Goal: Task Accomplishment & Management: Manage account settings

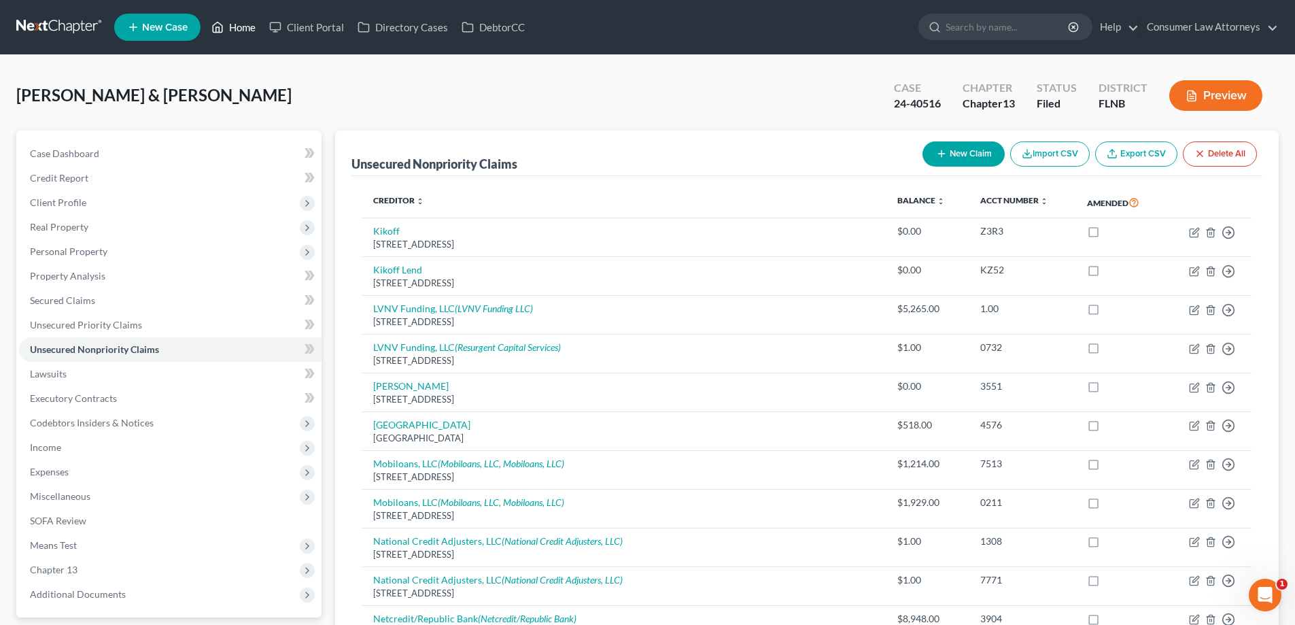
click at [248, 20] on link "Home" at bounding box center [234, 27] width 58 height 24
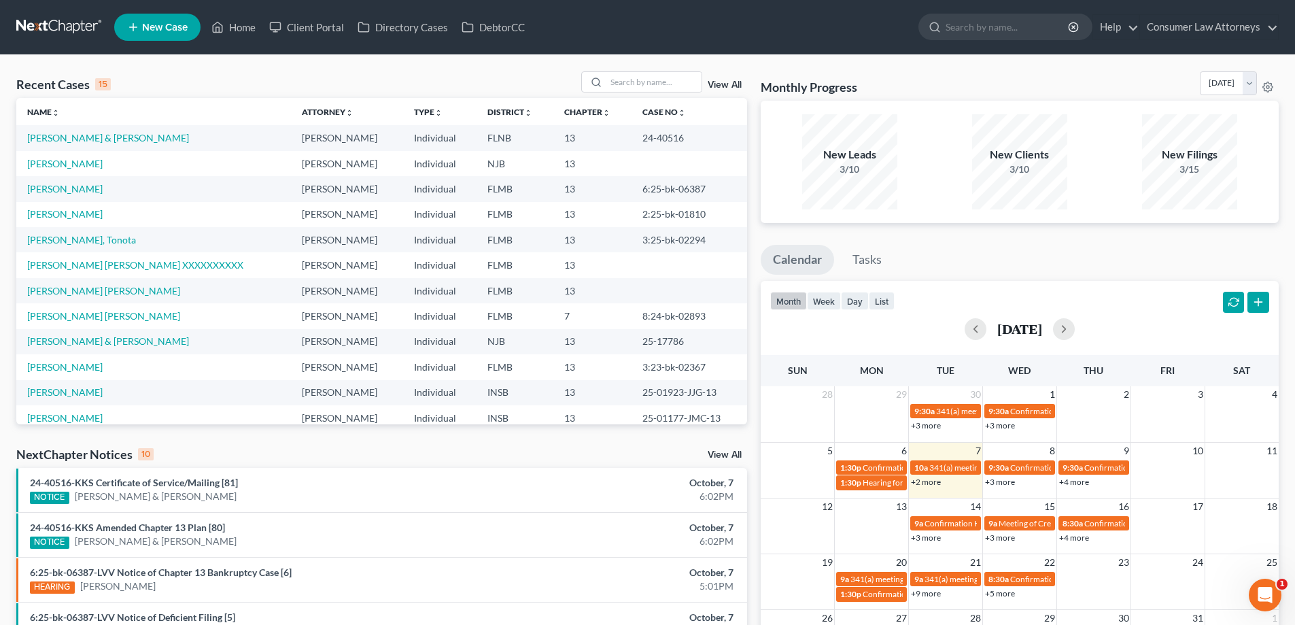
click at [759, 435] on div "Monthly Progress Bankruptcy Bankruptcy [DATE] [DATE] [DATE] [DATE] [DATE] [DATE…" at bounding box center [1020, 504] width 532 height 866
click at [1010, 481] on link "+3 more" at bounding box center [1000, 482] width 30 height 10
click at [756, 456] on div "Monthly Progress Bankruptcy Bankruptcy [DATE] [DATE] [DATE] [DATE] [DATE] [DATE…" at bounding box center [1020, 504] width 532 height 866
click at [1070, 481] on link "+4 more" at bounding box center [1074, 482] width 30 height 10
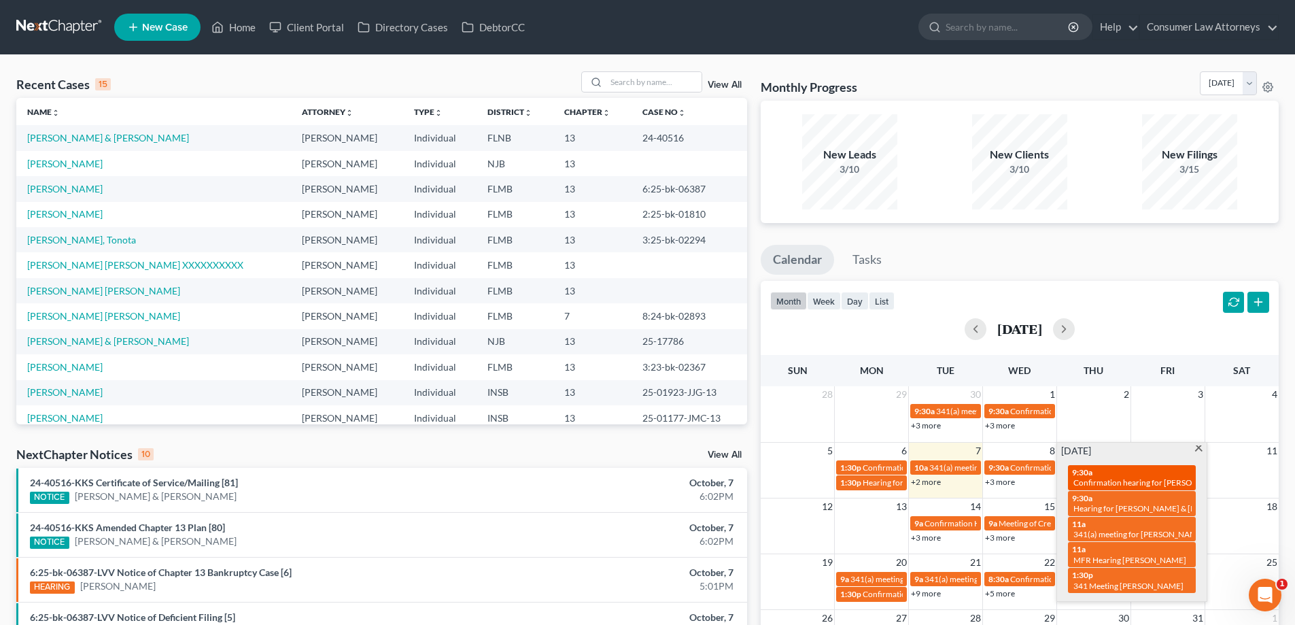
click at [1161, 484] on span "Confirmation hearing for [PERSON_NAME]" at bounding box center [1151, 482] width 154 height 10
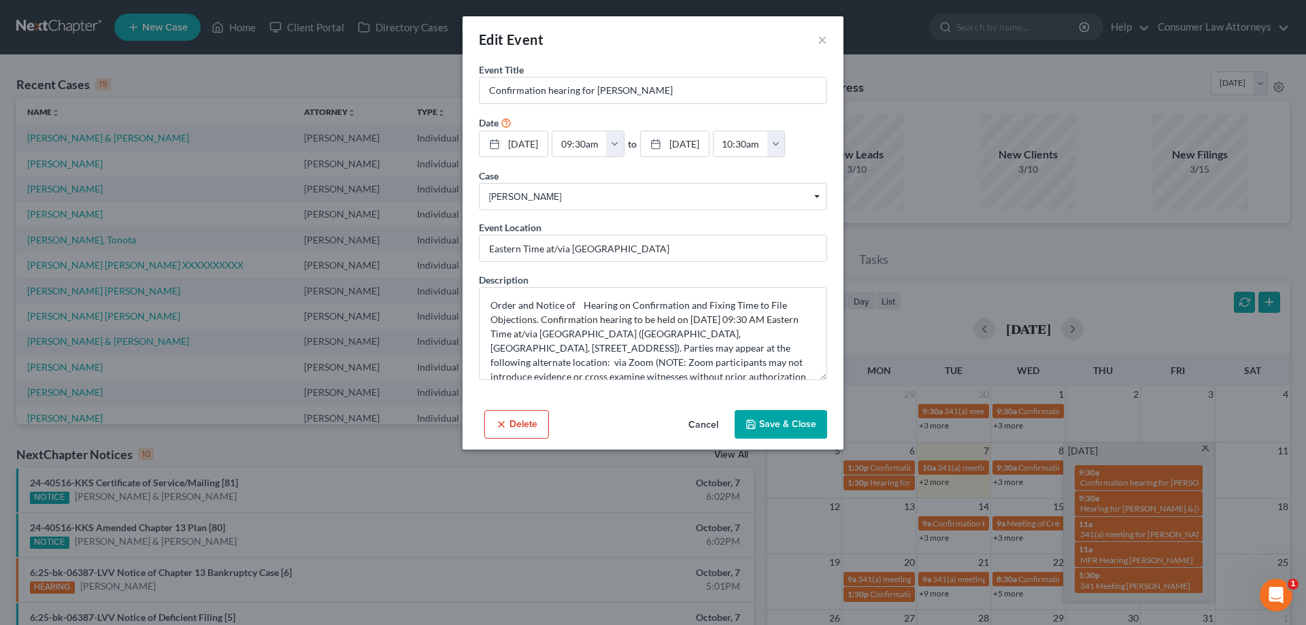
click at [773, 420] on button "Save & Close" at bounding box center [780, 424] width 92 height 29
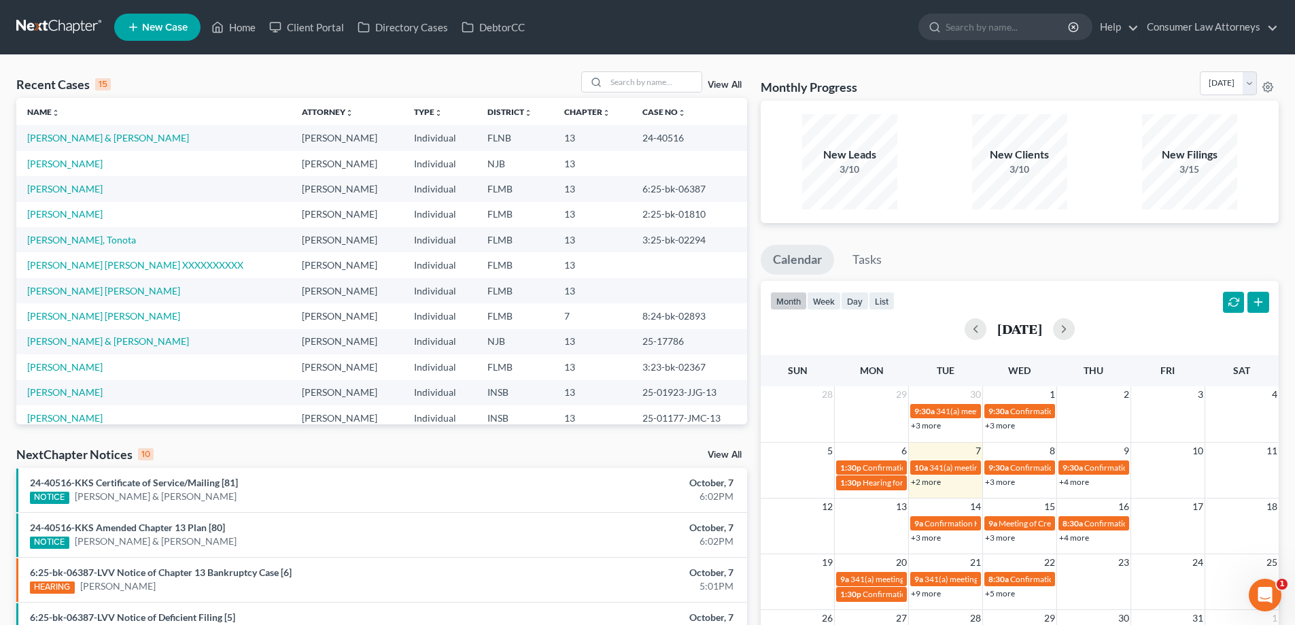
click at [1074, 481] on link "+4 more" at bounding box center [1074, 482] width 30 height 10
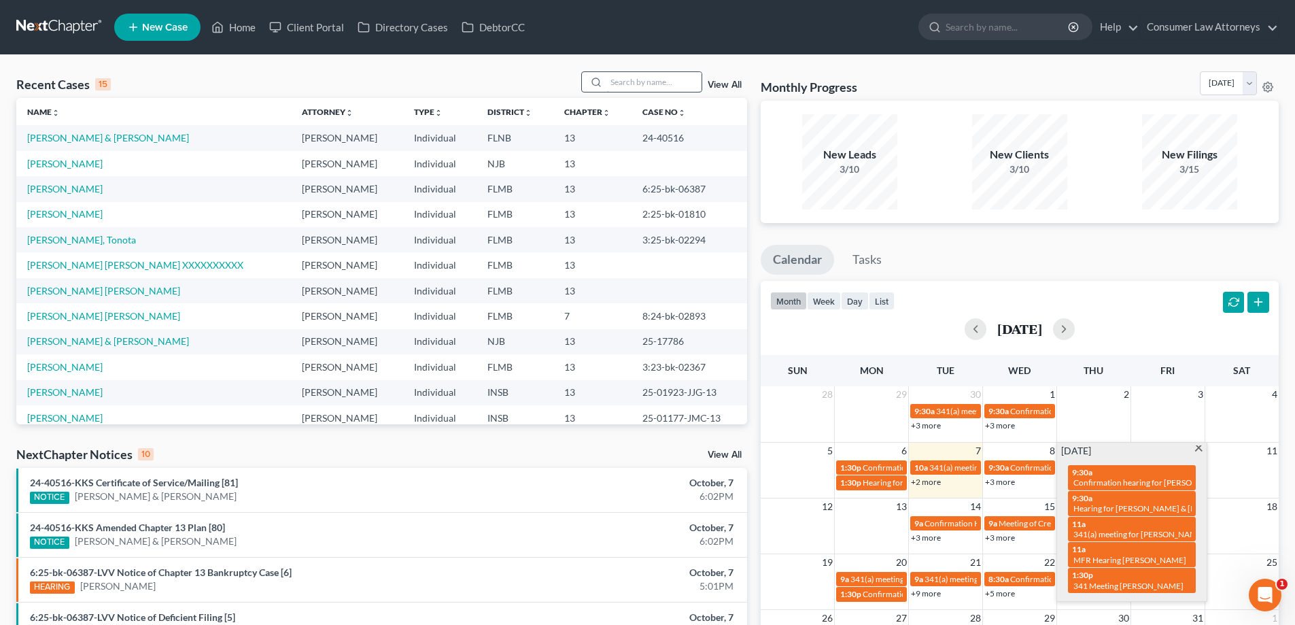
click at [631, 84] on input "search" at bounding box center [654, 82] width 95 height 20
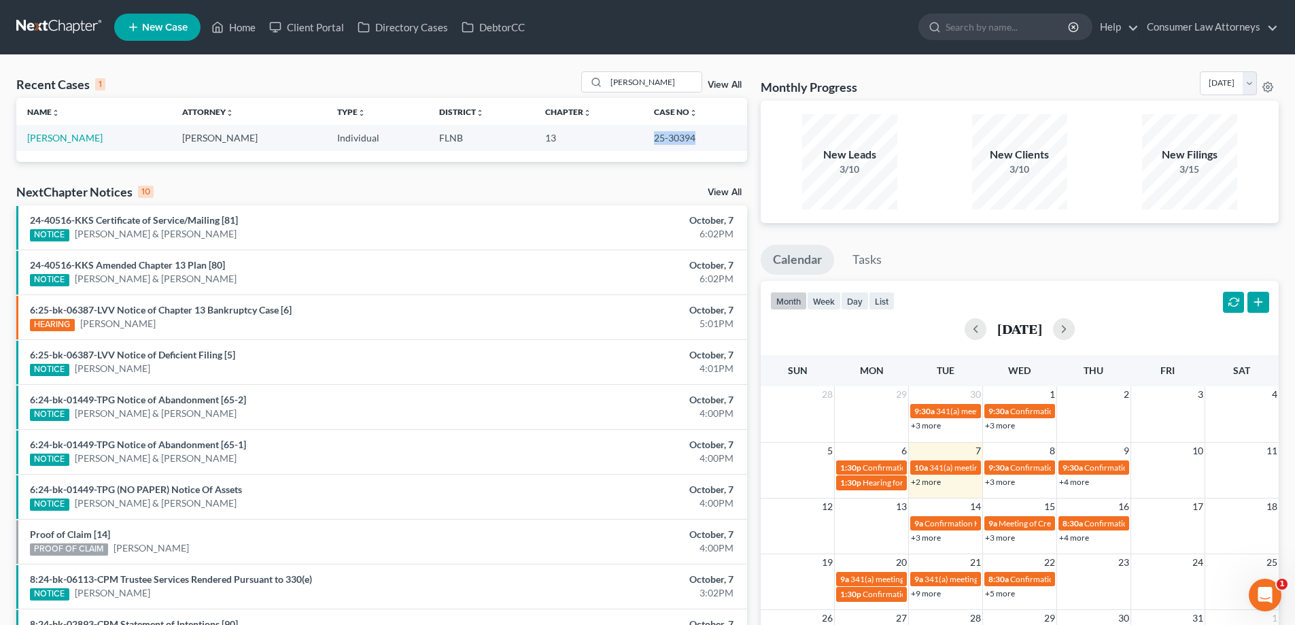
drag, startPoint x: 687, startPoint y: 135, endPoint x: 644, endPoint y: 139, distance: 43.1
click at [644, 139] on td "25-30394" at bounding box center [695, 137] width 104 height 25
copy td "25-30394"
drag, startPoint x: 649, startPoint y: 90, endPoint x: 607, endPoint y: 89, distance: 42.2
click at [607, 89] on div "[PERSON_NAME]" at bounding box center [641, 81] width 121 height 21
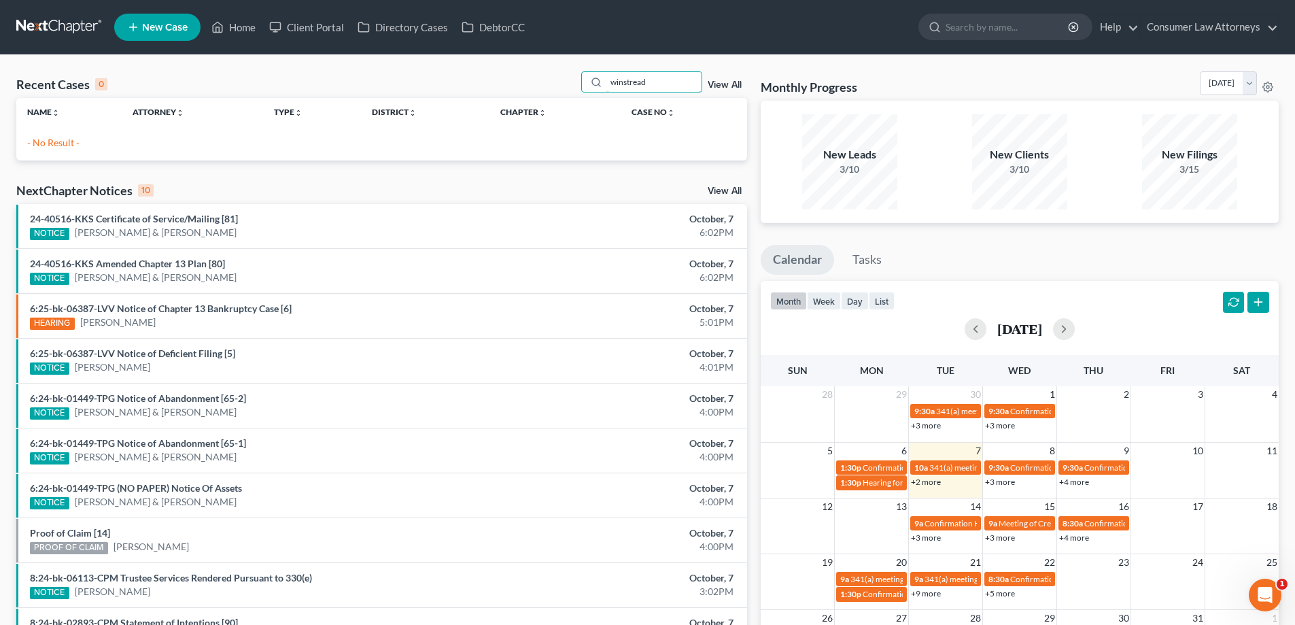
drag, startPoint x: 665, startPoint y: 85, endPoint x: 577, endPoint y: 90, distance: 88.6
click at [577, 90] on div "Recent Cases 0 winstread View All" at bounding box center [381, 84] width 731 height 27
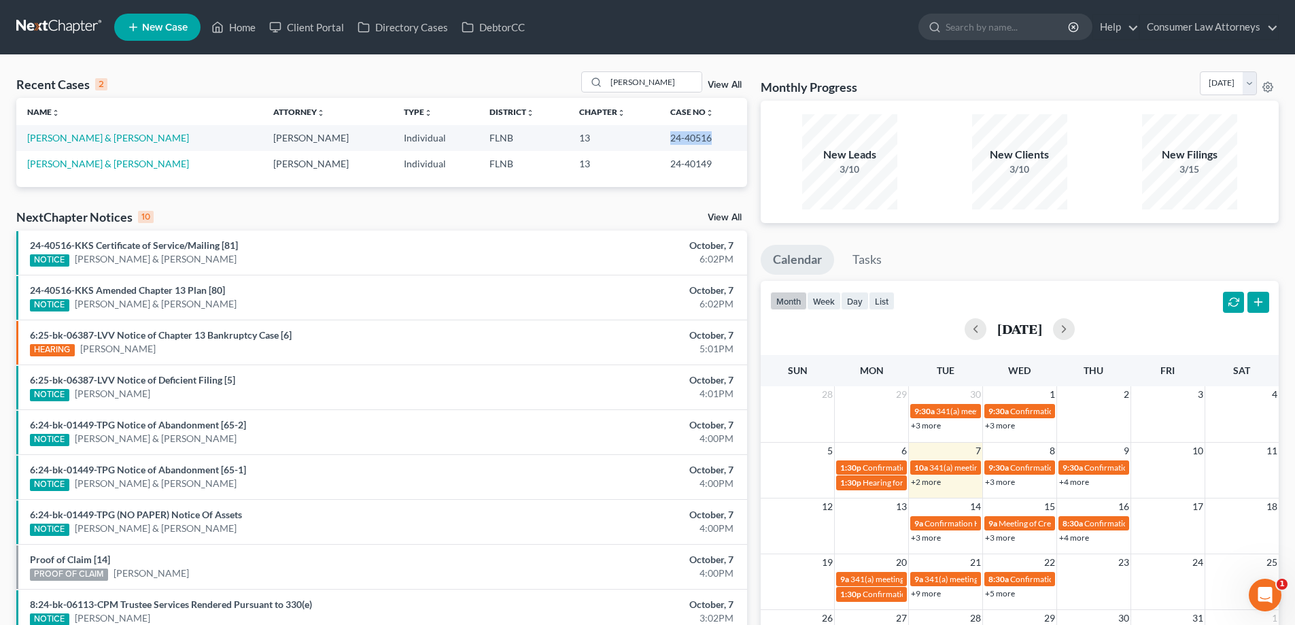
drag, startPoint x: 699, startPoint y: 137, endPoint x: 656, endPoint y: 140, distance: 42.9
click at [660, 140] on td "24-40516" at bounding box center [704, 137] width 88 height 25
copy td "24-40516"
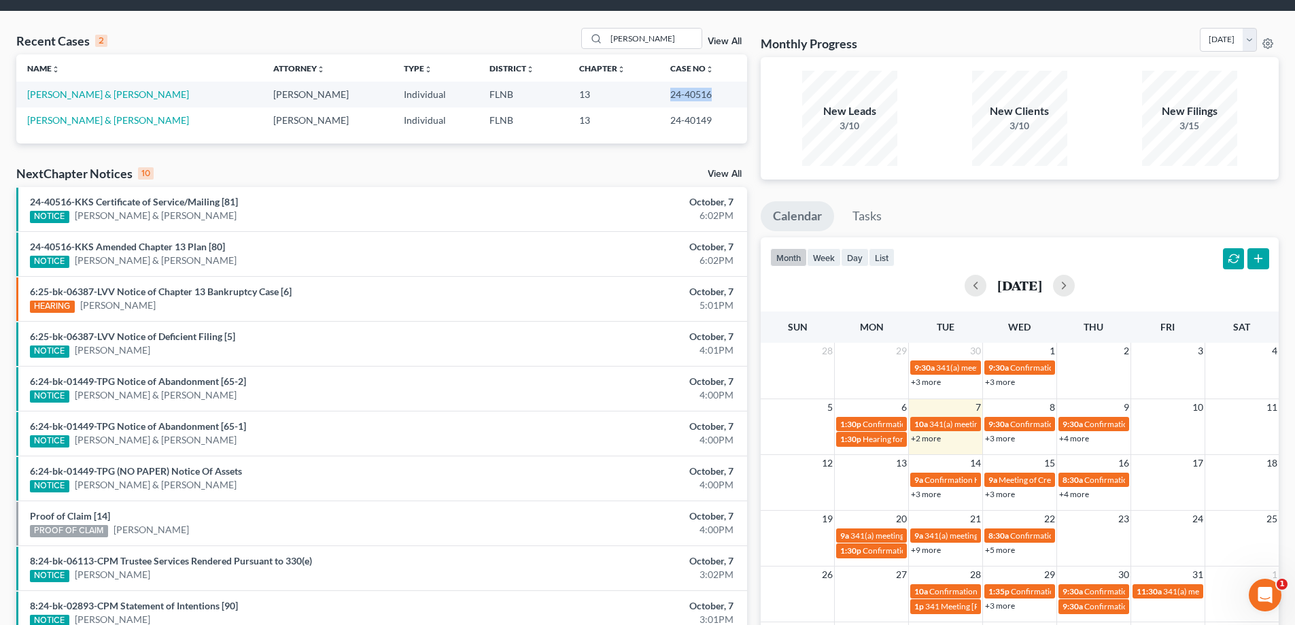
scroll to position [68, 0]
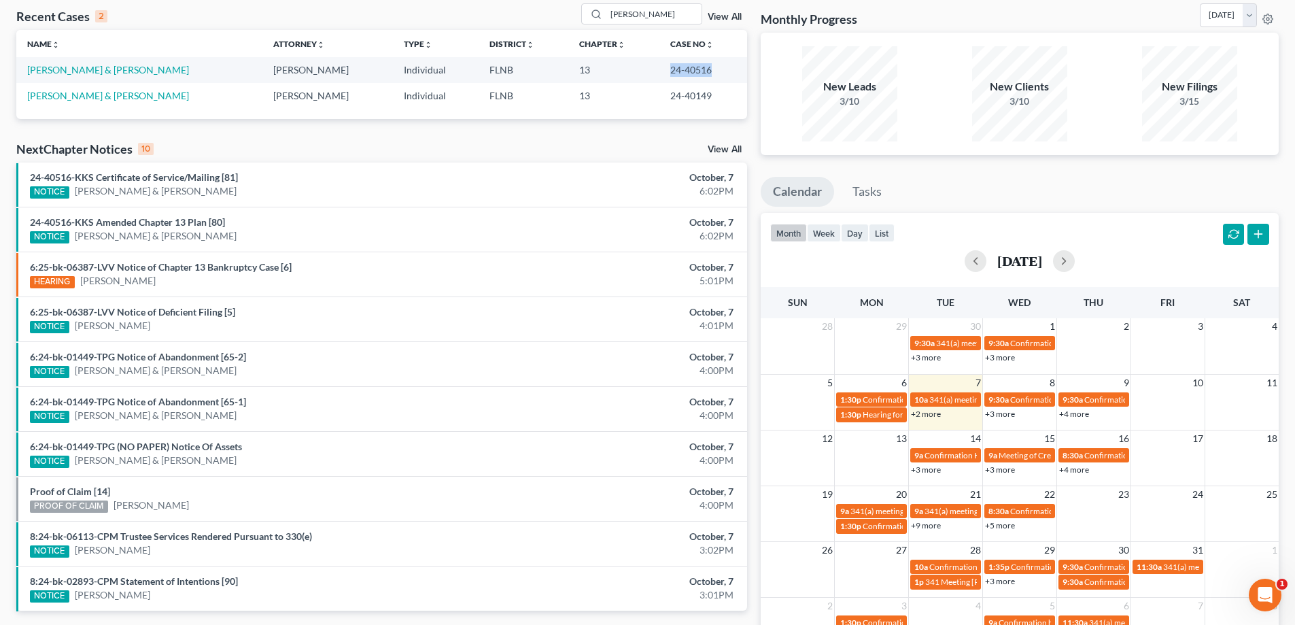
click at [999, 409] on link "+3 more" at bounding box center [1000, 414] width 30 height 10
click at [753, 448] on div "Recent Cases 2 [PERSON_NAME] View All Name unfold_more expand_more expand_less …" at bounding box center [382, 339] width 745 height 673
click at [933, 471] on link "+3 more" at bounding box center [926, 469] width 30 height 10
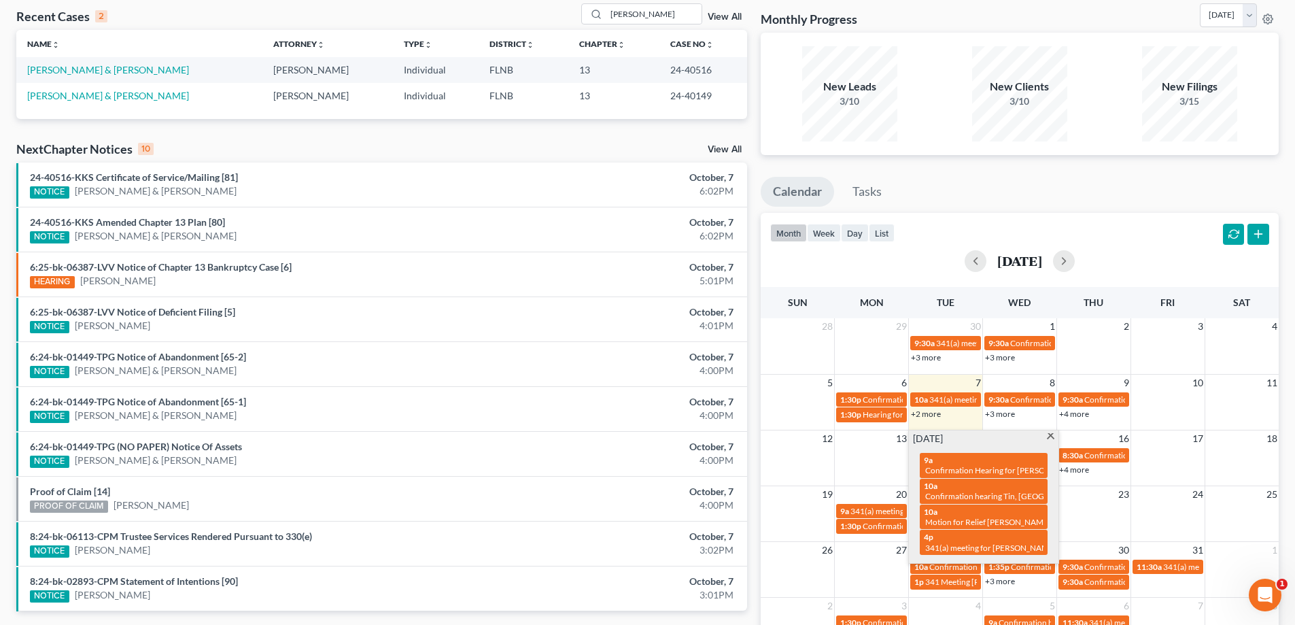
click at [757, 426] on div "Monthly Progress Bankruptcy Bankruptcy [DATE] [DATE] [DATE] [DATE] [DATE] [DATE…" at bounding box center [1020, 339] width 532 height 673
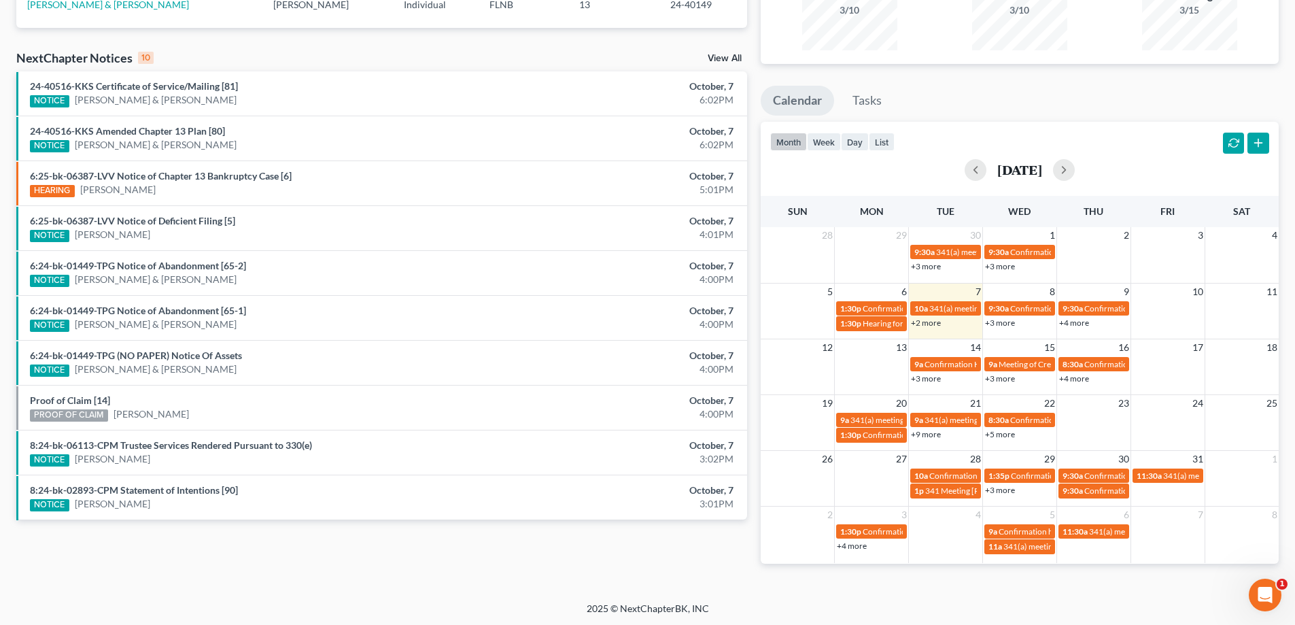
scroll to position [160, 0]
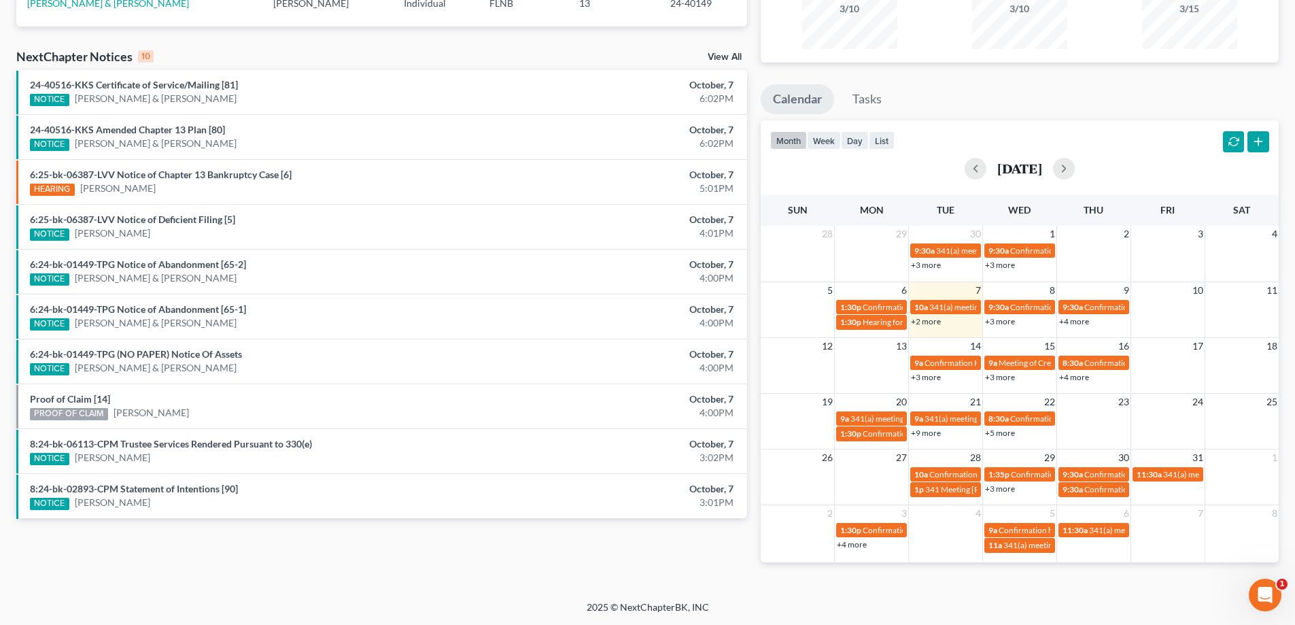
click at [925, 381] on link "+3 more" at bounding box center [926, 377] width 30 height 10
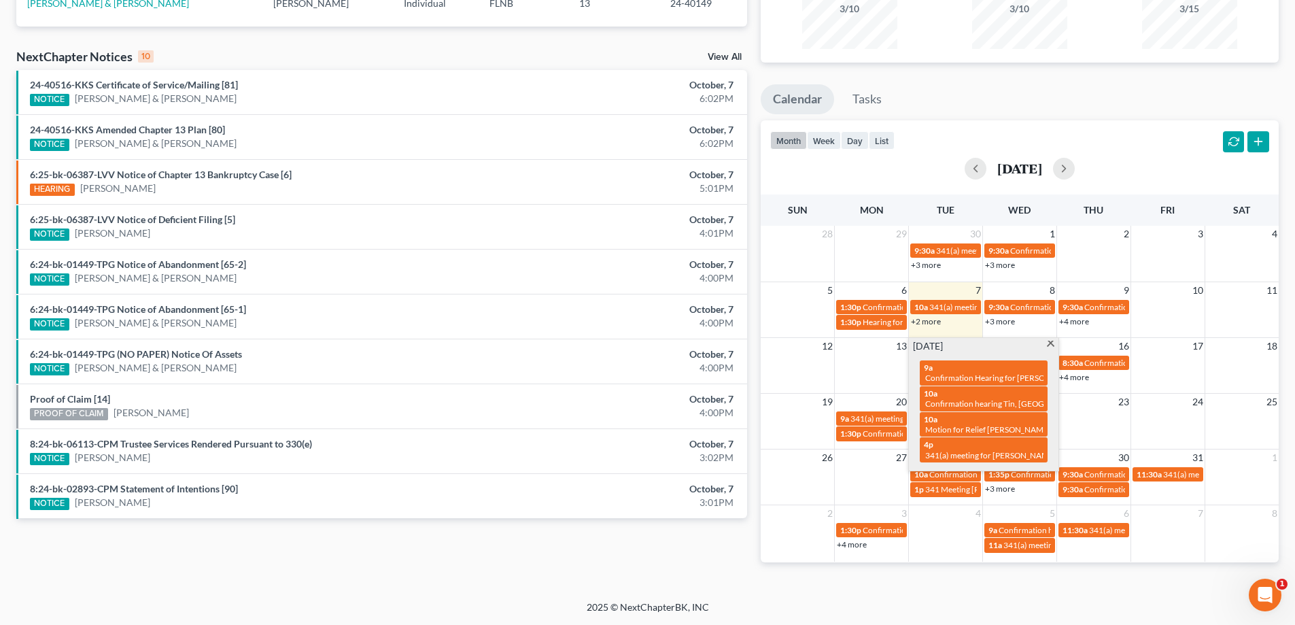
click at [761, 352] on td "12" at bounding box center [798, 345] width 74 height 17
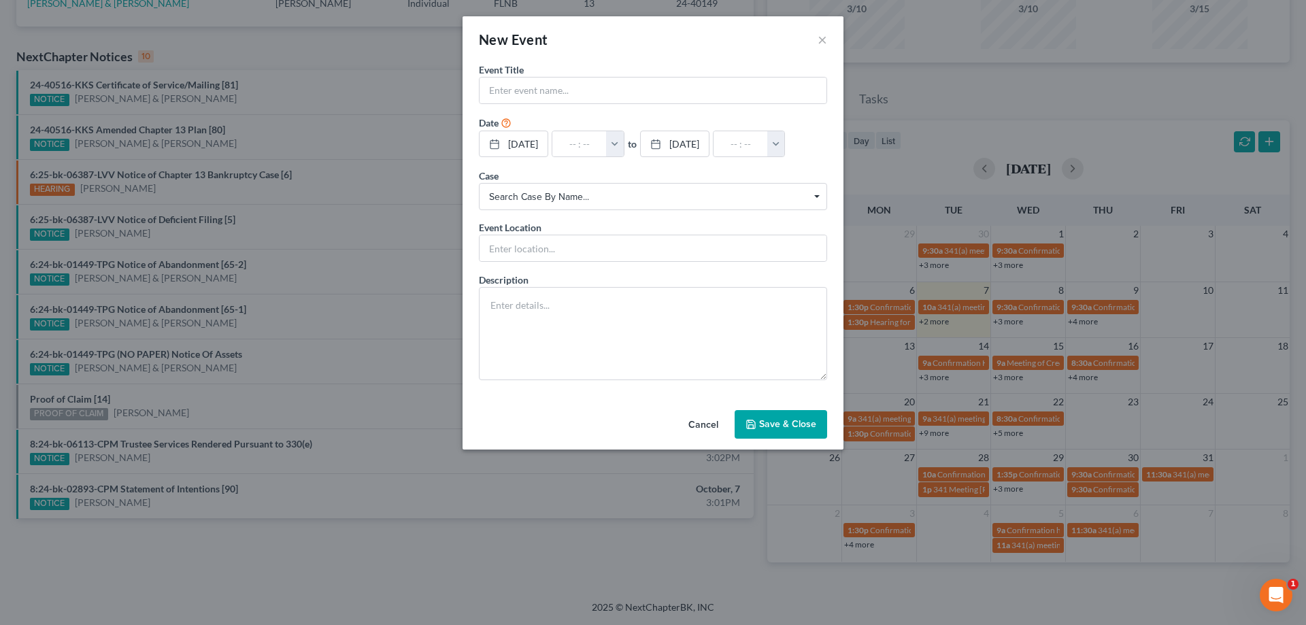
click at [712, 439] on button "Cancel" at bounding box center [703, 424] width 52 height 27
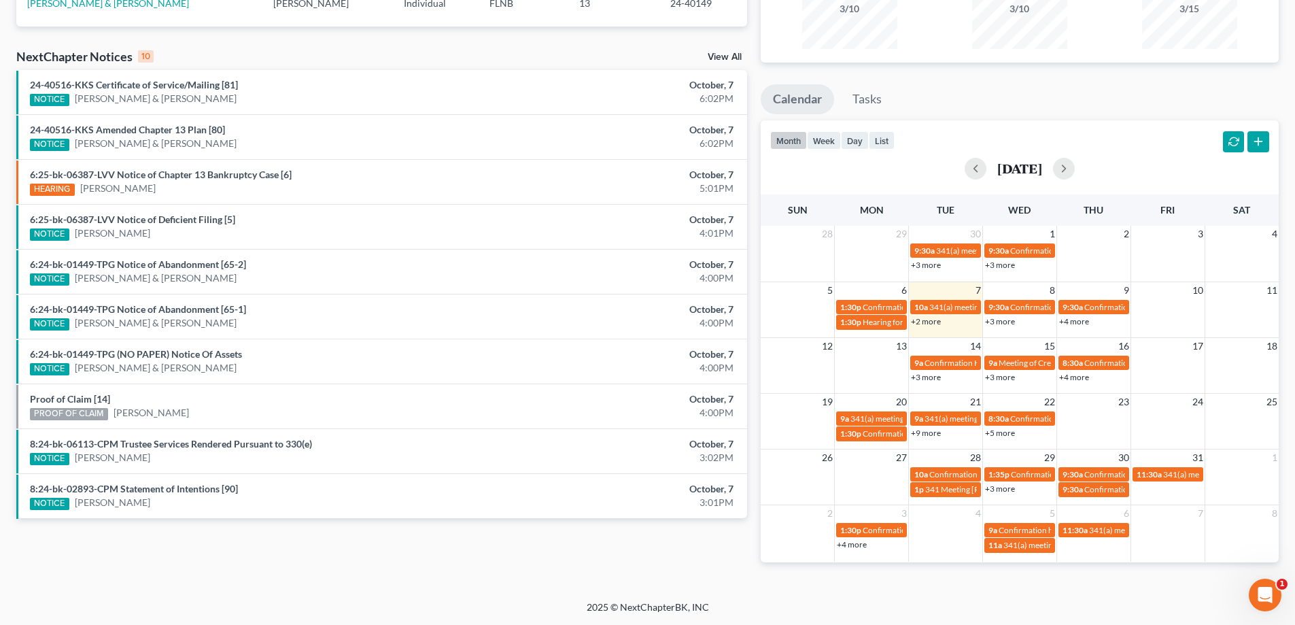
click at [1073, 377] on link "+4 more" at bounding box center [1074, 377] width 30 height 10
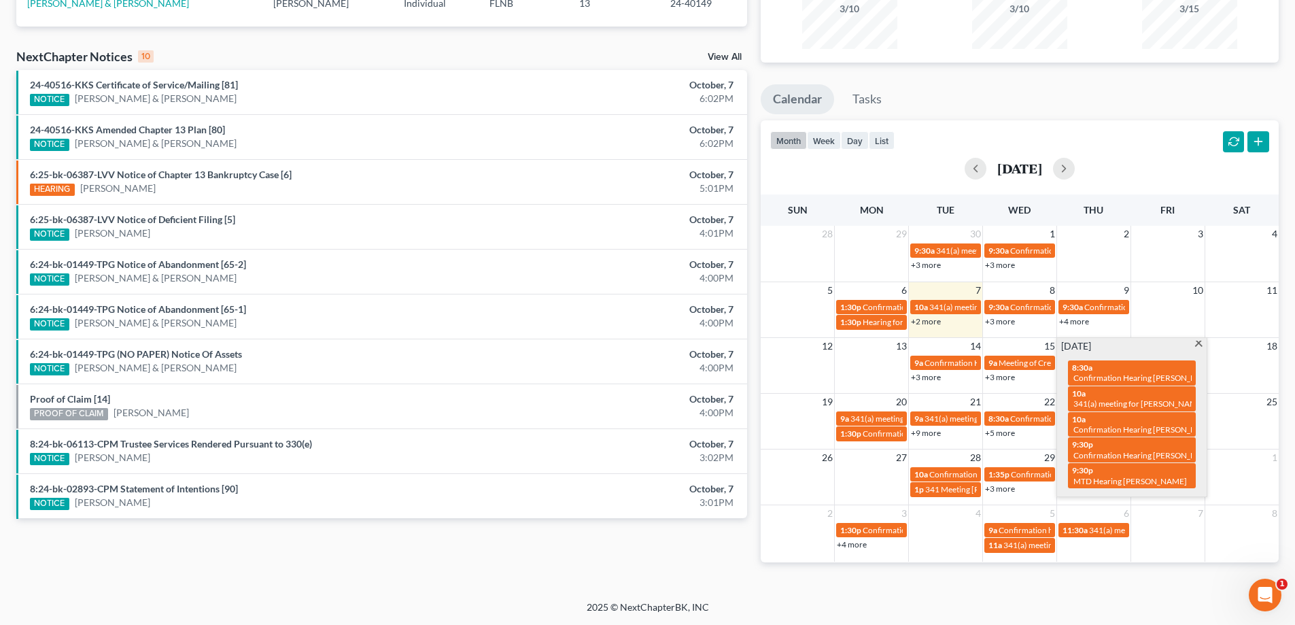
click at [989, 377] on link "+3 more" at bounding box center [1000, 377] width 30 height 10
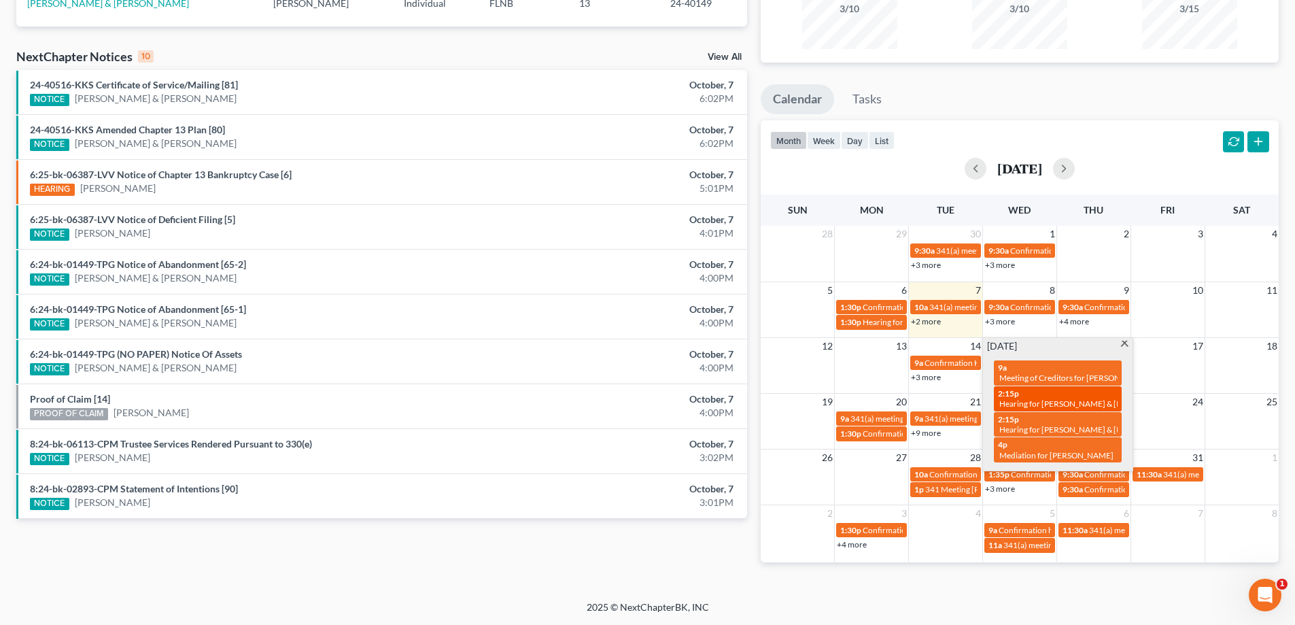
click at [1053, 405] on span "Hearing for [PERSON_NAME] & [PERSON_NAME]" at bounding box center [1089, 403] width 178 height 10
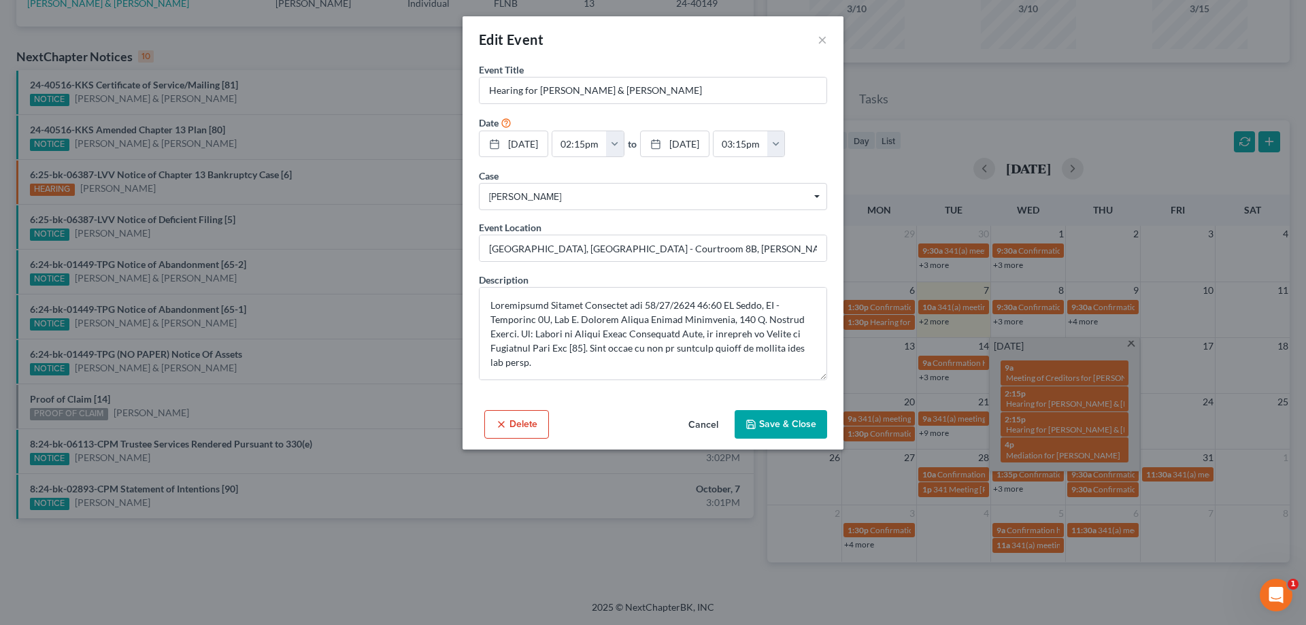
click at [777, 439] on button "Save & Close" at bounding box center [780, 424] width 92 height 29
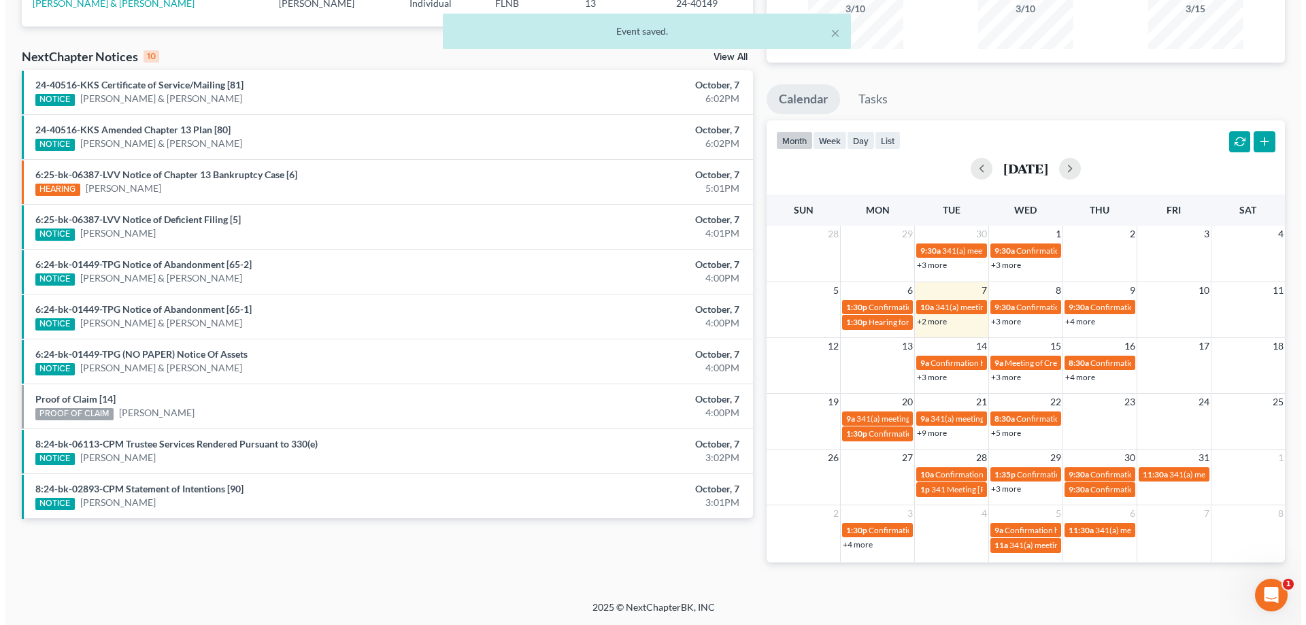
scroll to position [0, 0]
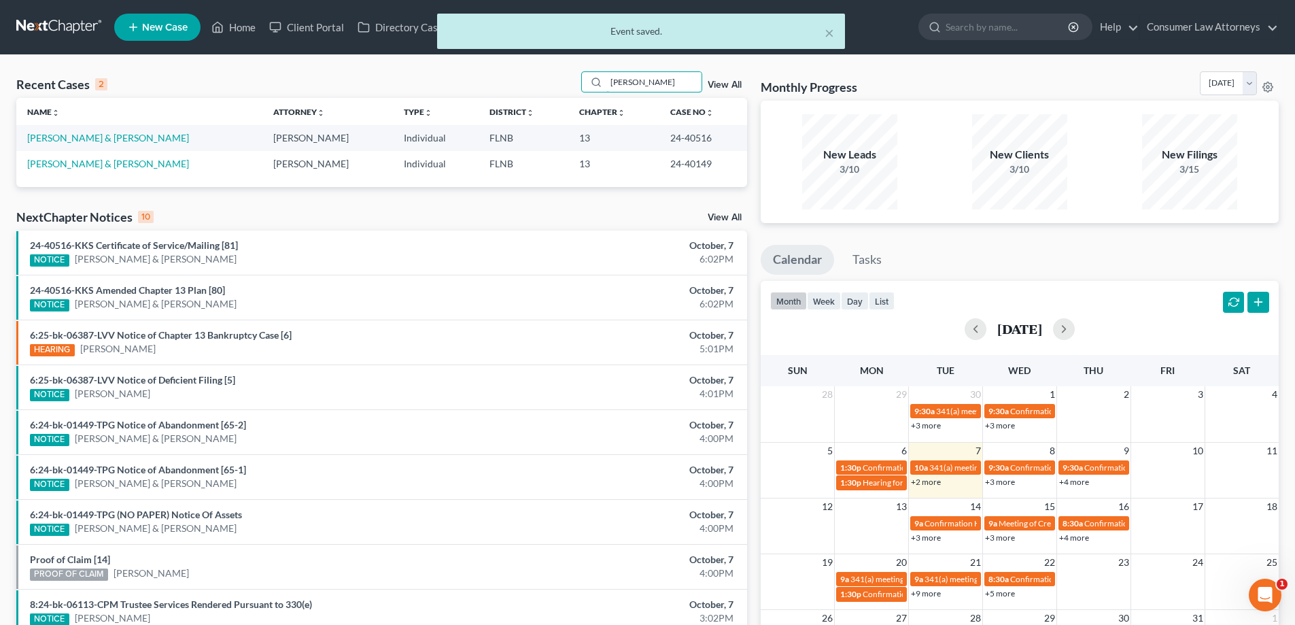
drag, startPoint x: 674, startPoint y: 77, endPoint x: 483, endPoint y: 86, distance: 190.6
click at [483, 86] on div "Recent Cases 2 [PERSON_NAME] View All" at bounding box center [381, 84] width 731 height 27
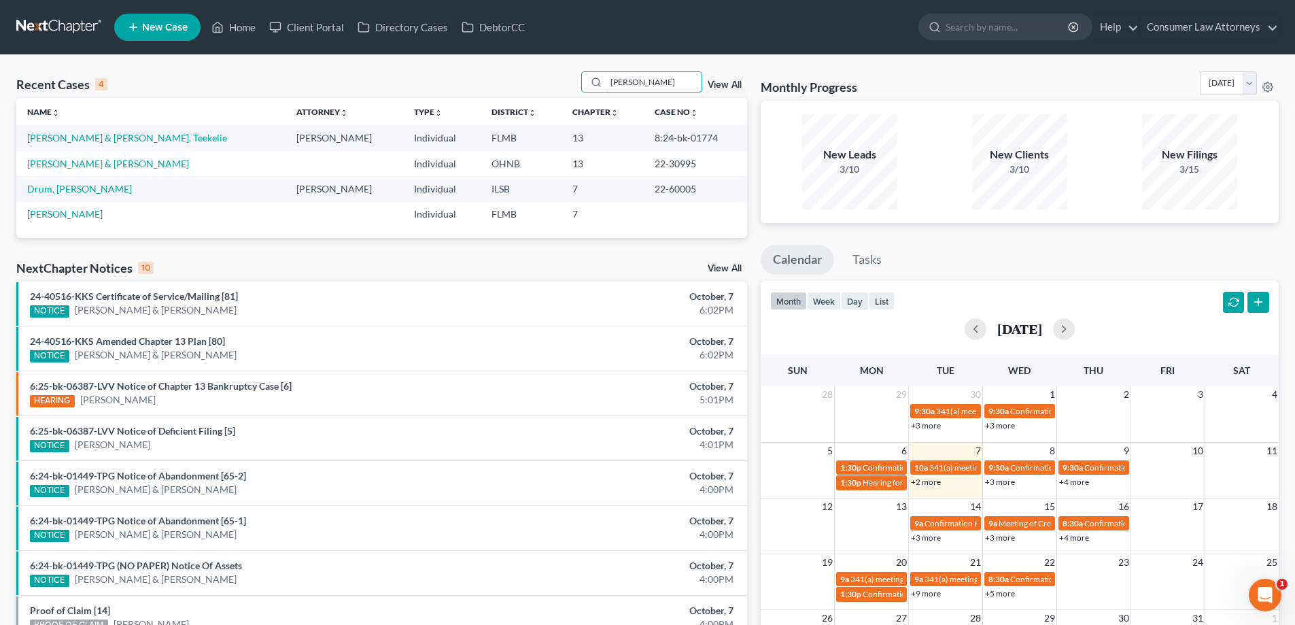
type input "[PERSON_NAME]"
drag, startPoint x: 717, startPoint y: 139, endPoint x: 644, endPoint y: 141, distance: 72.8
click at [644, 141] on td "8:24-bk-01774" at bounding box center [695, 137] width 103 height 25
copy td "8:24-bk-01774"
click at [1074, 486] on link "+4 more" at bounding box center [1074, 482] width 30 height 10
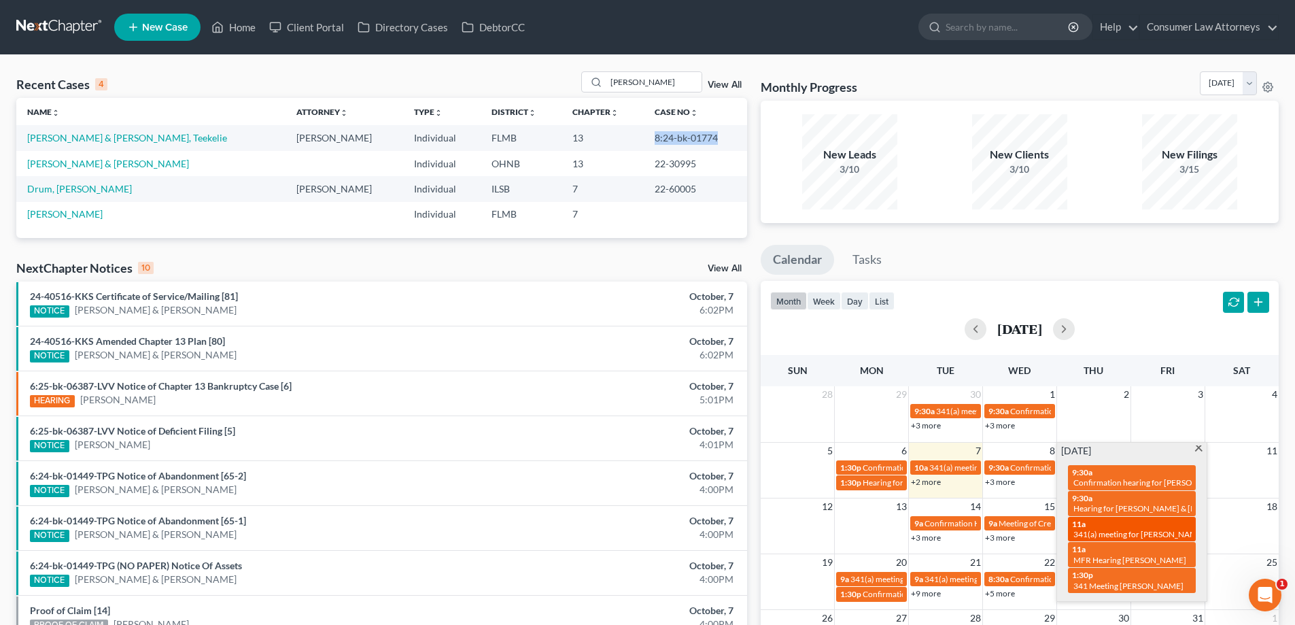
click at [1102, 535] on span "341(a) meeting for [PERSON_NAME]" at bounding box center [1139, 534] width 131 height 10
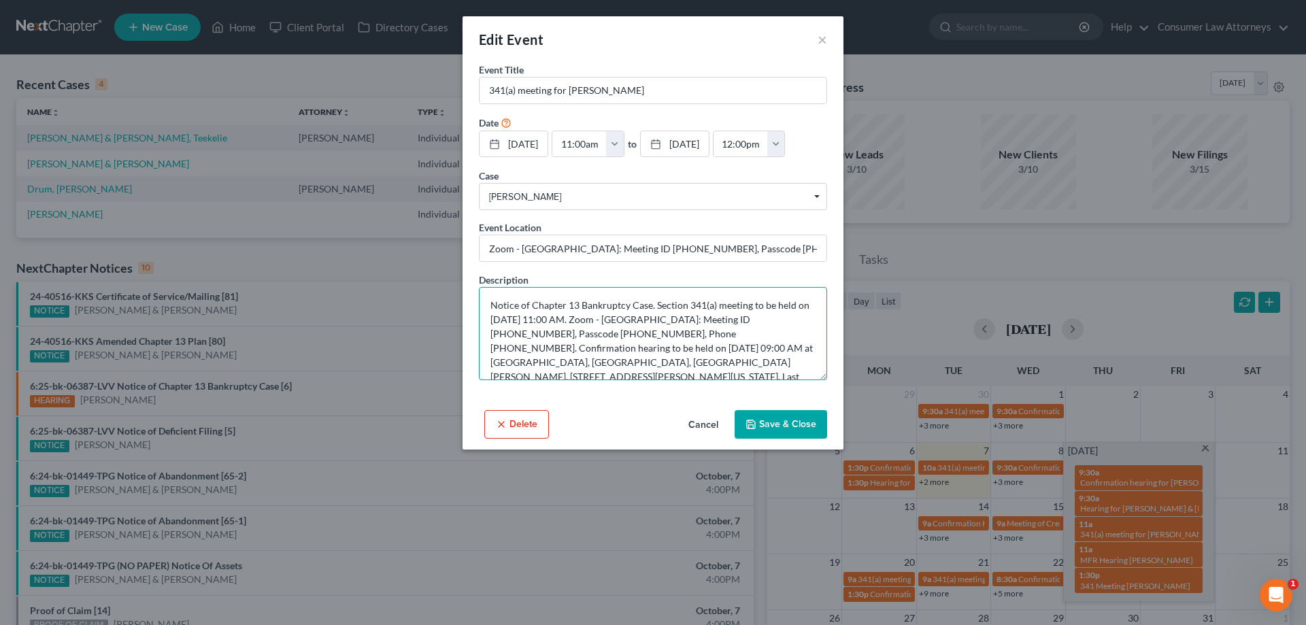
click at [492, 307] on textarea "Notice of Chapter 13 Bankruptcy Case. Section 341(a) meeting to be held on [DAT…" at bounding box center [653, 333] width 348 height 93
click at [545, 146] on link "[DATE]" at bounding box center [513, 144] width 68 height 26
click at [624, 145] on button "button" at bounding box center [615, 144] width 18 height 26
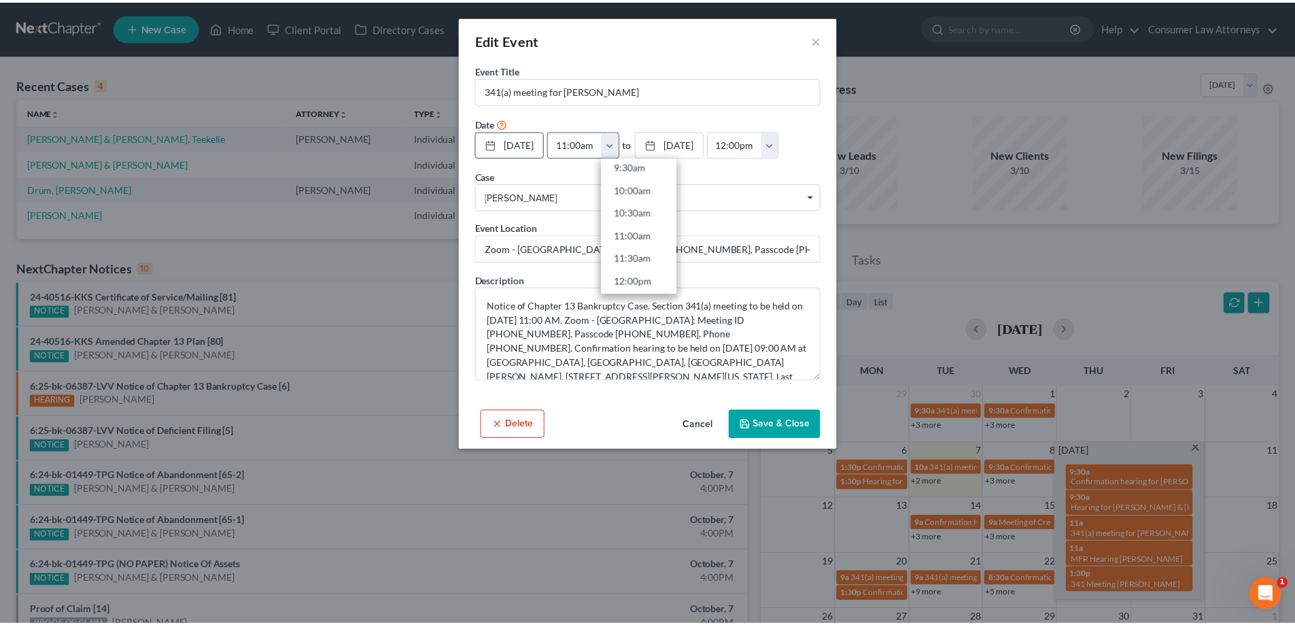
scroll to position [408, 0]
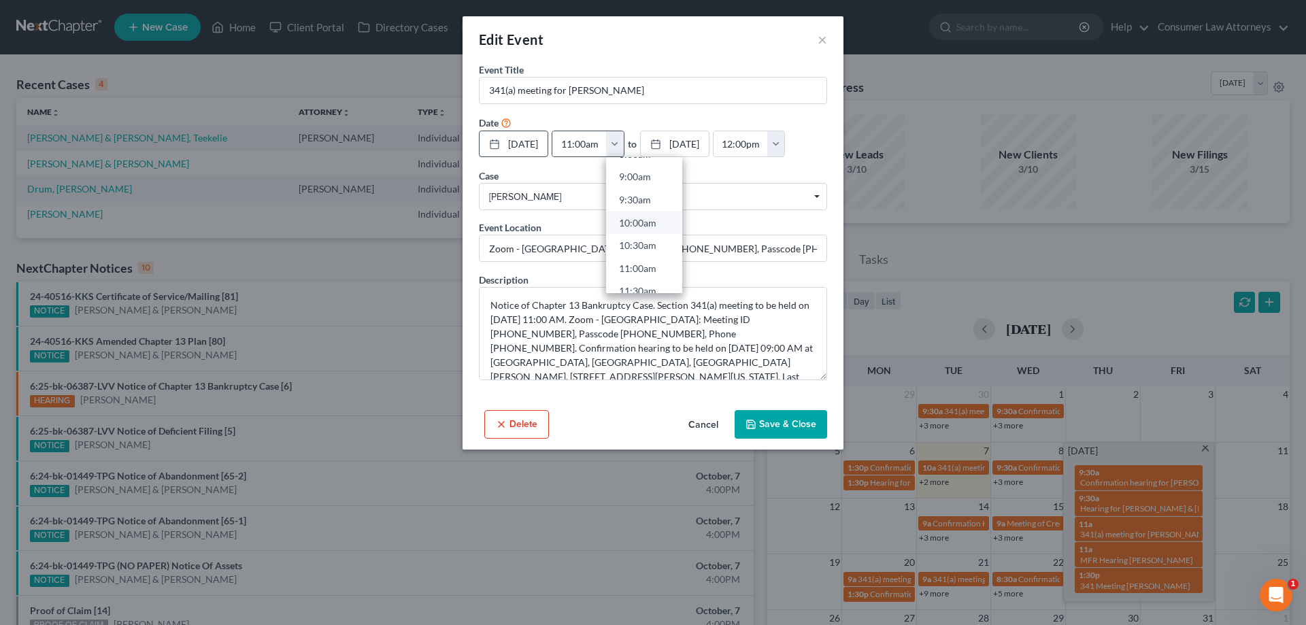
click at [660, 224] on link "10:00am" at bounding box center [644, 222] width 76 height 23
type input "10:00am"
type input "11:00am"
click at [605, 147] on input "10:00am" at bounding box center [579, 144] width 54 height 26
type input "10:0am"
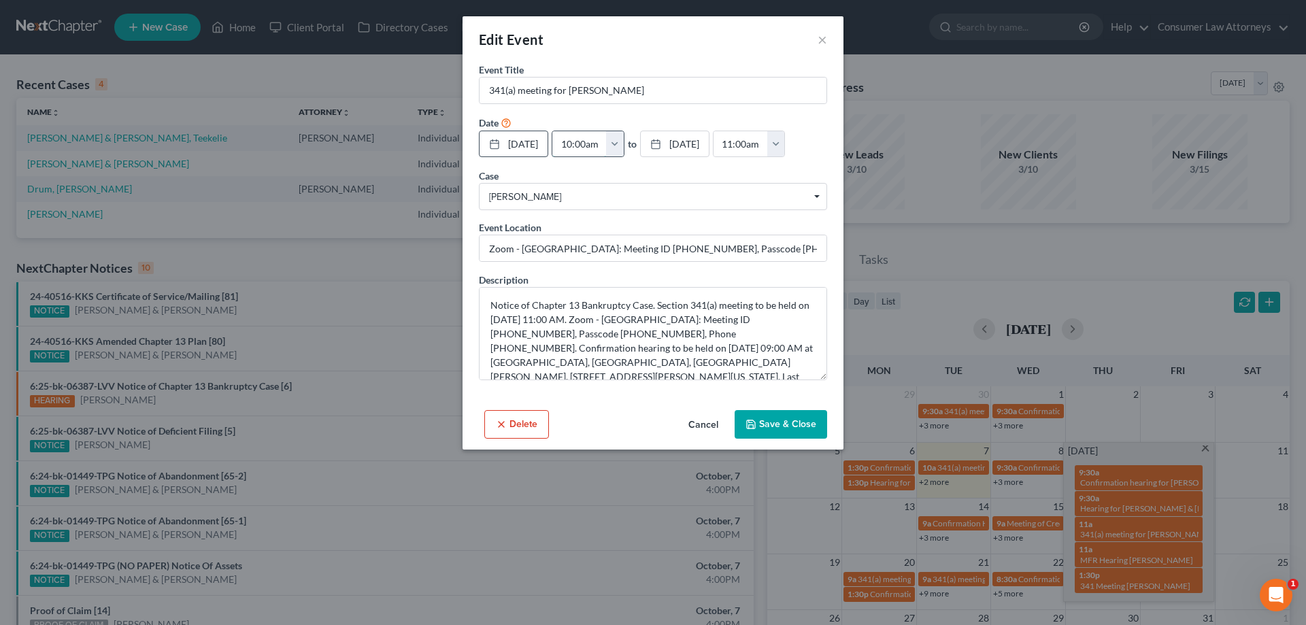
type input "01:00am"
type input "10:am"
type input "11:00am"
type input "10:1am"
type input "01:00am"
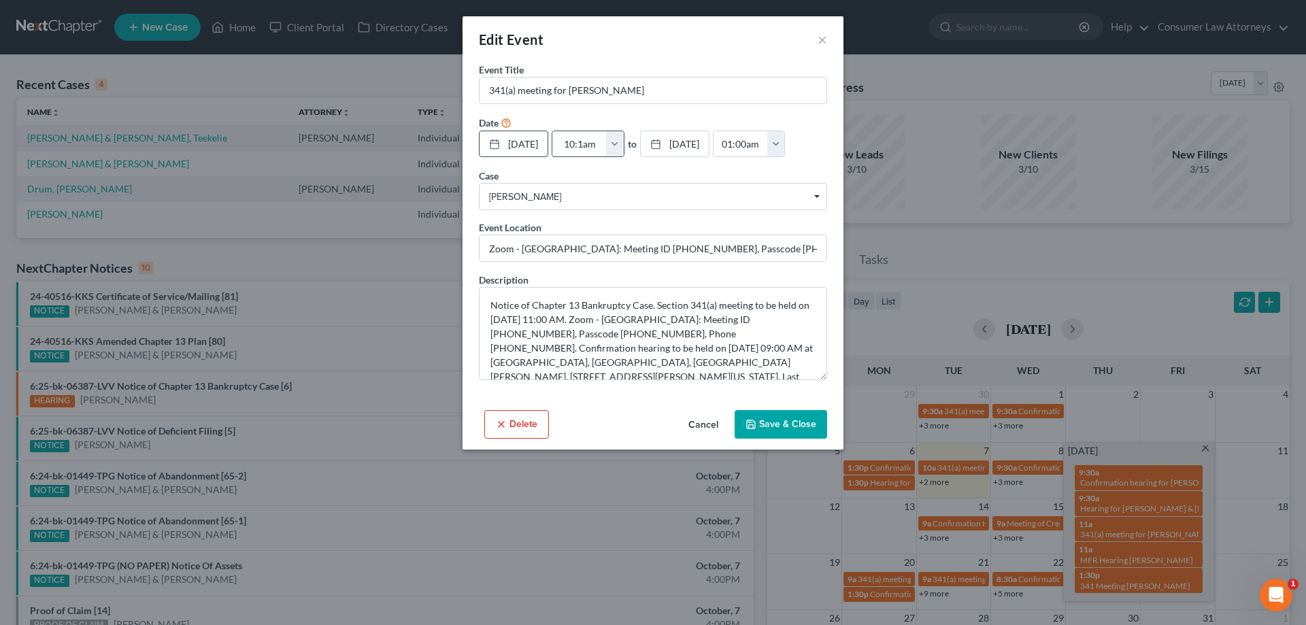
type input "10:15am"
type input "11:15am"
type input "10:15am"
click at [632, 158] on div "[DATE] close Date [DATE] Time 12:00 AM chevron_left [DATE] chevron_right Su M T…" at bounding box center [653, 145] width 348 height 28
click at [509, 347] on textarea "Notice of Chapter 13 Bankruptcy Case. Section 341(a) meeting to be held on [DAT…" at bounding box center [653, 333] width 348 height 93
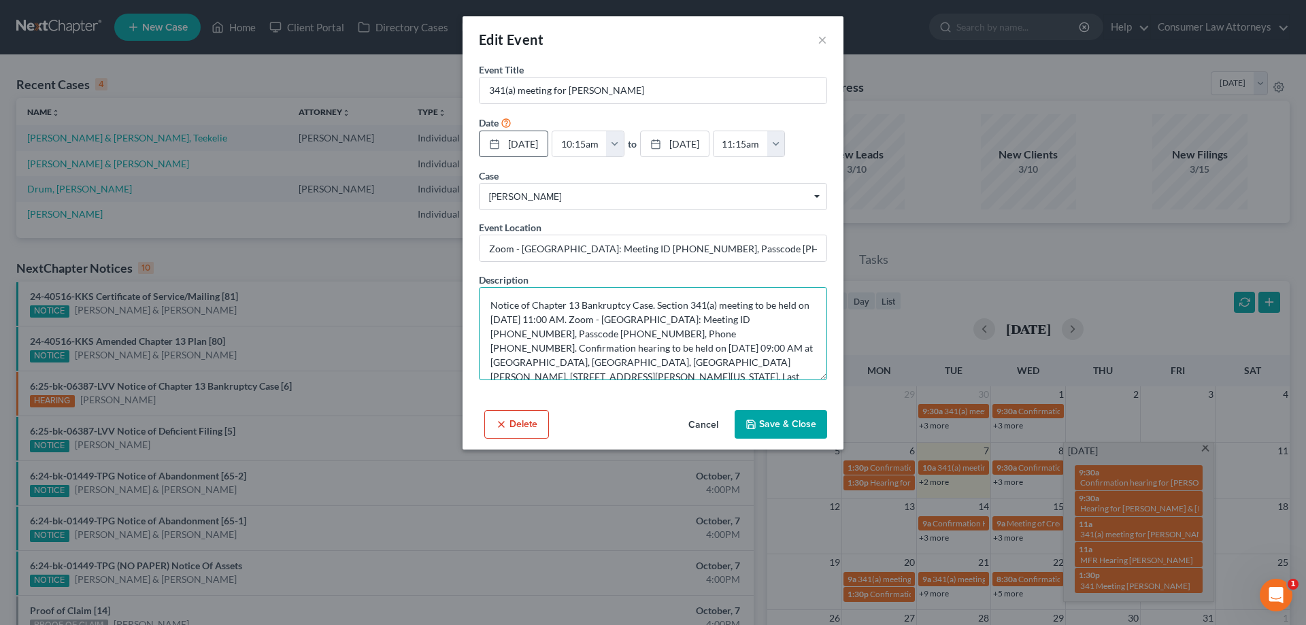
click at [562, 345] on textarea "Notice of Chapter 13 Bankruptcy Case. Section 341(a) meeting to be held on [DAT…" at bounding box center [653, 333] width 348 height 93
type textarea "Notice of Chapter 13 Bankruptcy Case. Section 341(a) meeting to be held on [DAT…"
click at [803, 439] on button "Save & Close" at bounding box center [780, 424] width 92 height 29
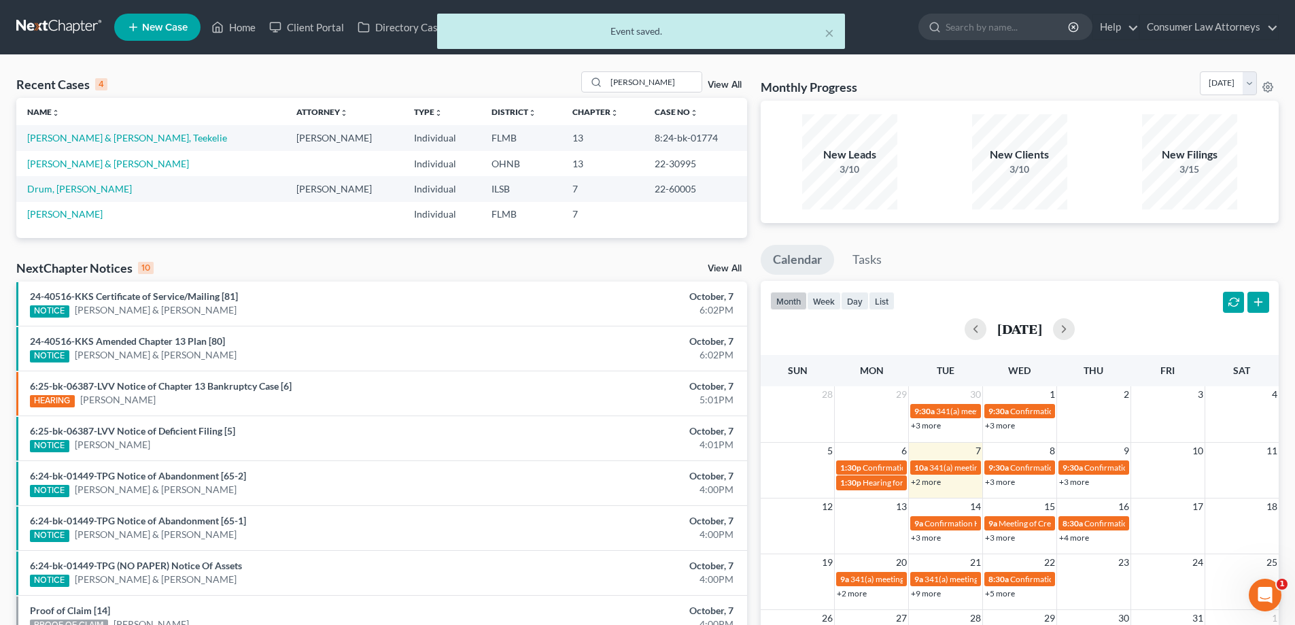
click at [1068, 483] on link "+3 more" at bounding box center [1074, 482] width 30 height 10
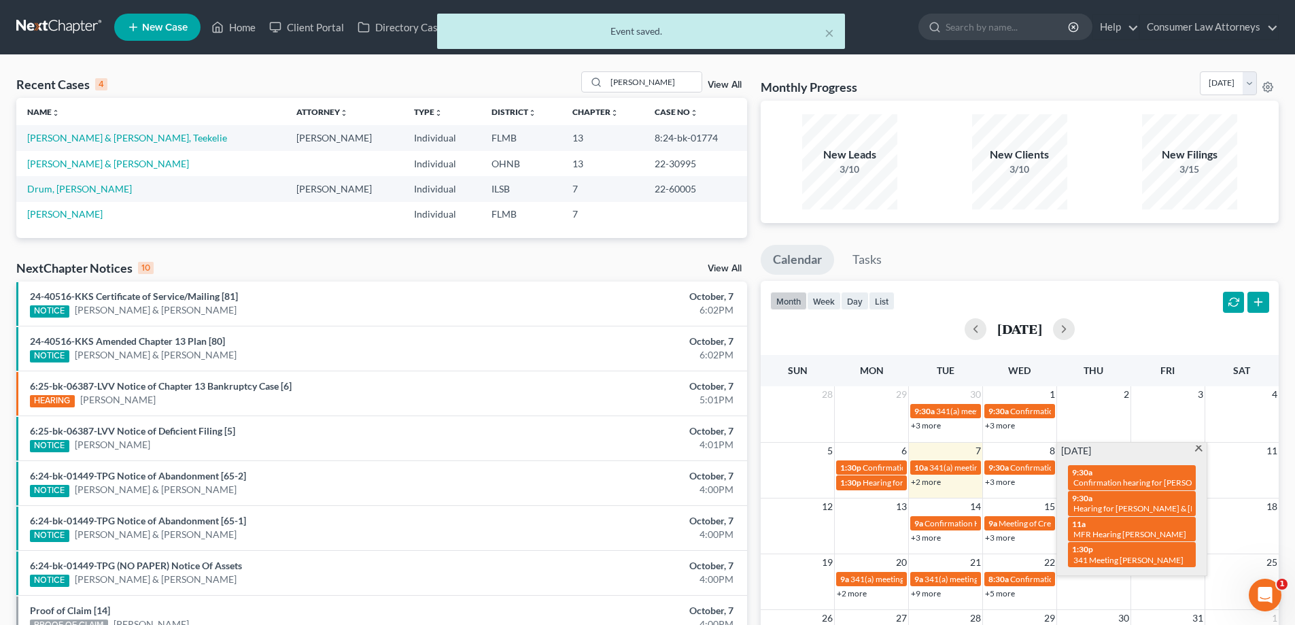
scroll to position [68, 0]
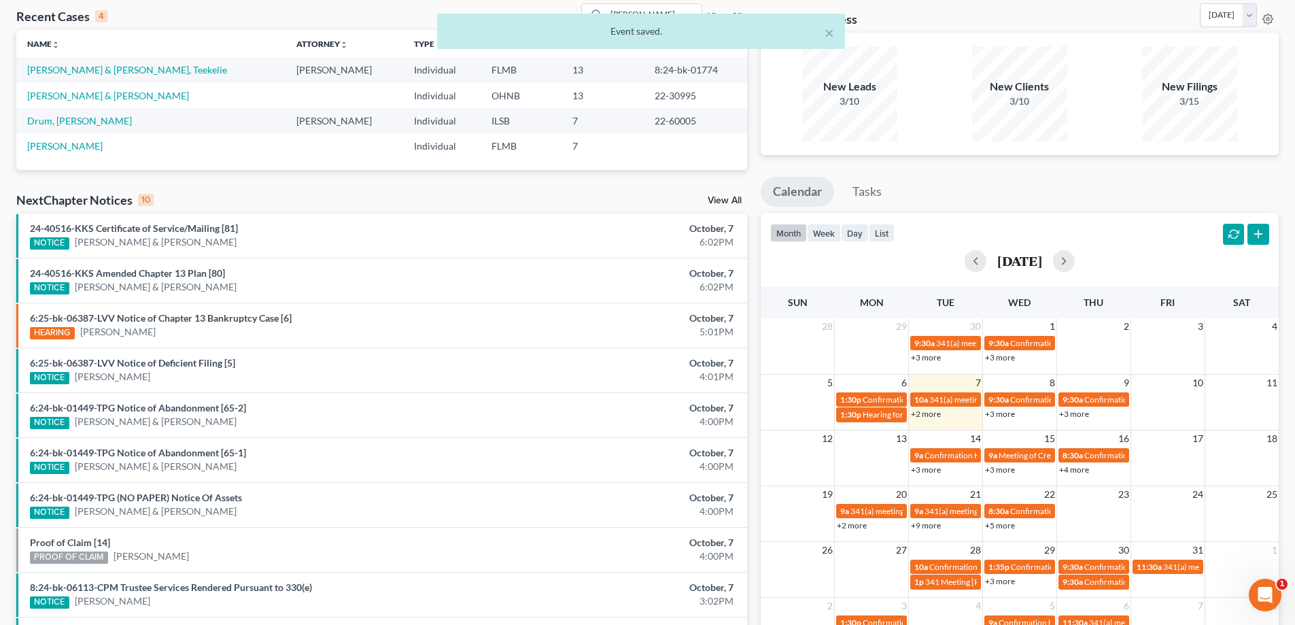
click at [851, 527] on link "+2 more" at bounding box center [852, 525] width 30 height 10
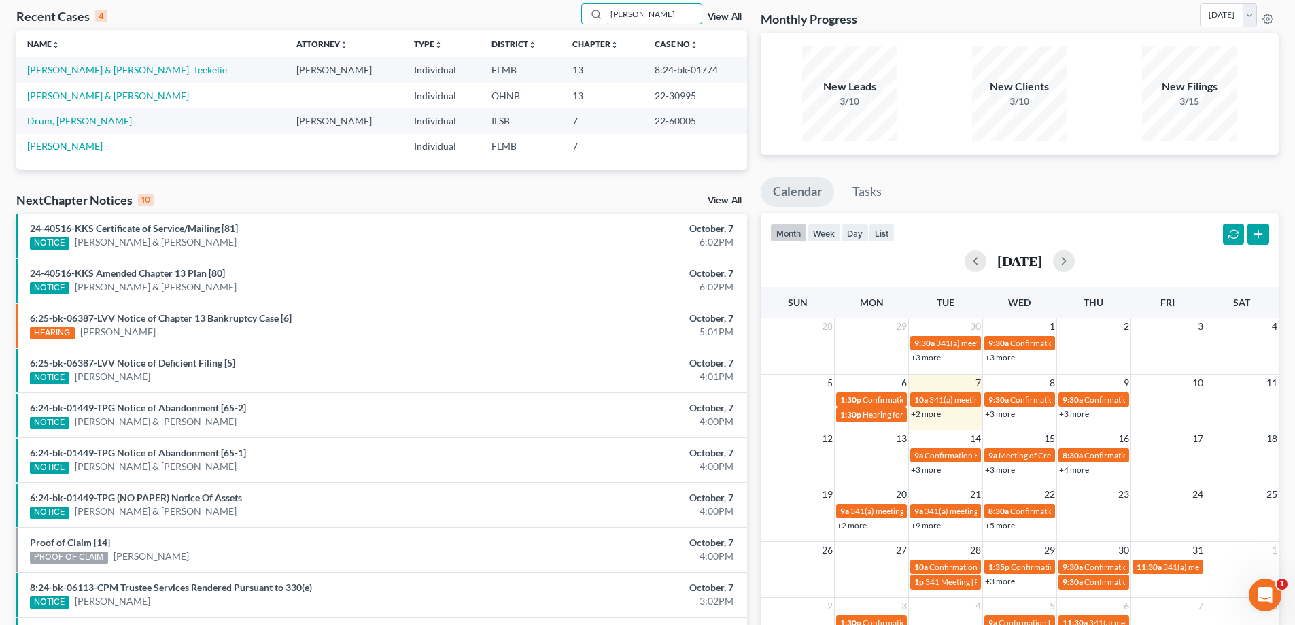
drag, startPoint x: 645, startPoint y: 17, endPoint x: 581, endPoint y: 18, distance: 63.9
click at [581, 18] on div "Recent Cases 4 [PERSON_NAME] View All" at bounding box center [381, 16] width 731 height 27
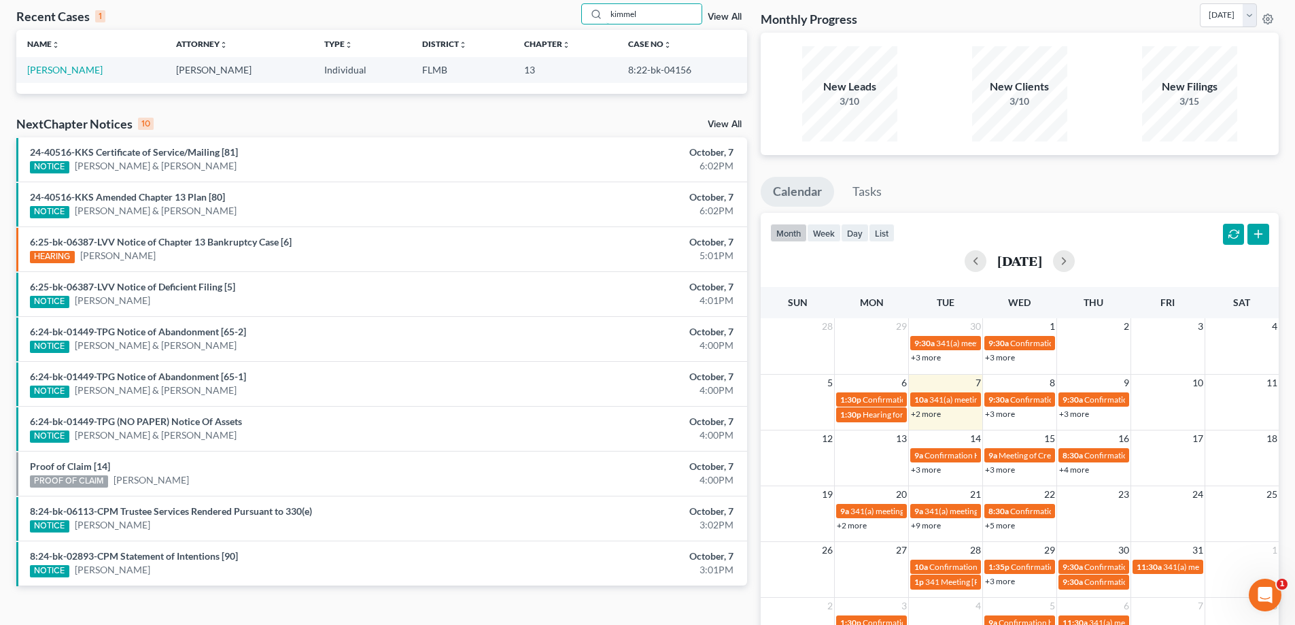
type input "kimmel"
drag, startPoint x: 677, startPoint y: 66, endPoint x: 616, endPoint y: 68, distance: 60.6
click at [617, 68] on td "8:22-bk-04156" at bounding box center [682, 69] width 130 height 25
copy td "8:22-bk-04156"
